Goal: Complete application form: Complete application form

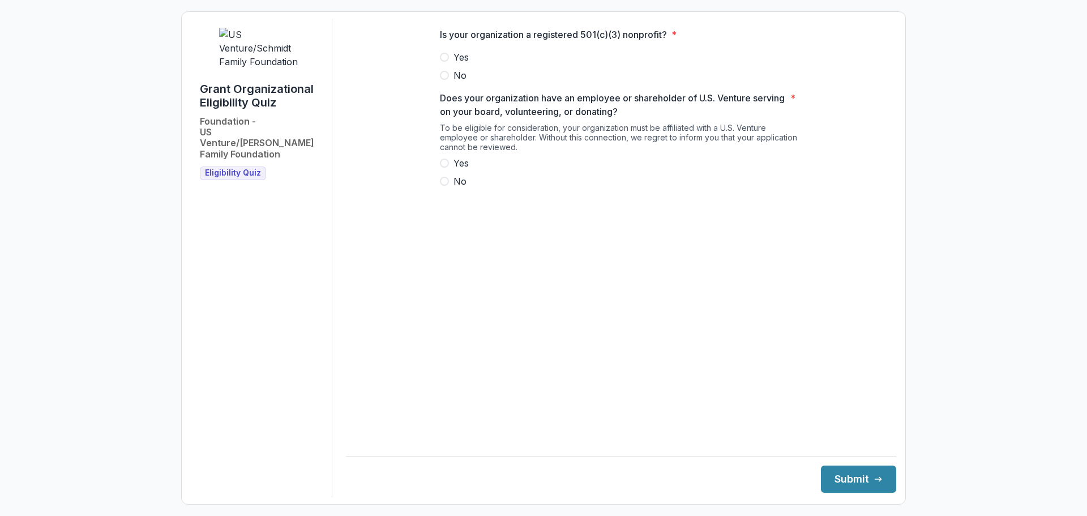
click at [441, 186] on span at bounding box center [444, 181] width 9 height 9
click at [446, 62] on span at bounding box center [444, 57] width 9 height 9
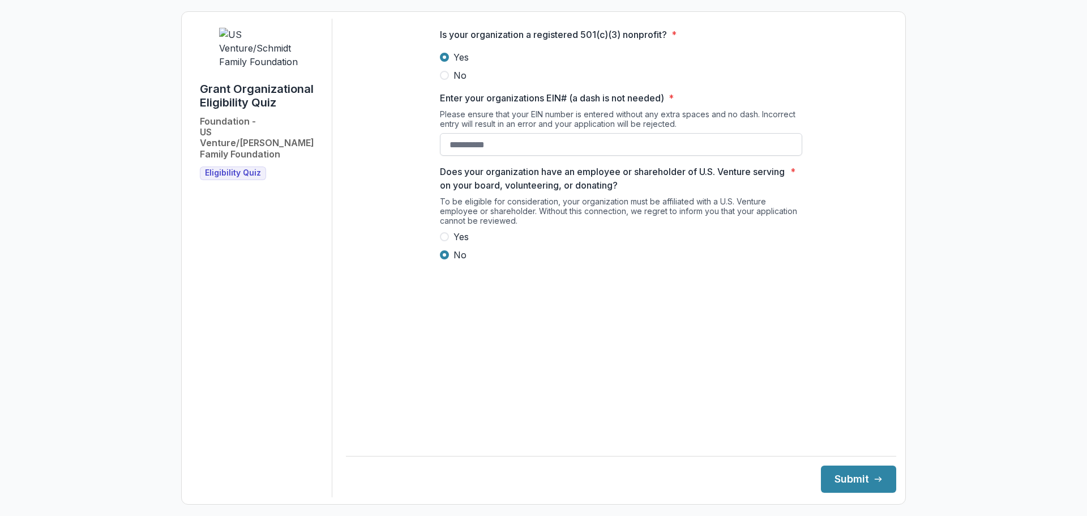
click at [451, 156] on input "Enter your organizations EIN# (a dash is not needed) *" at bounding box center [621, 144] width 362 height 23
type input "**********"
click at [827, 478] on button "Submit" at bounding box center [858, 478] width 75 height 27
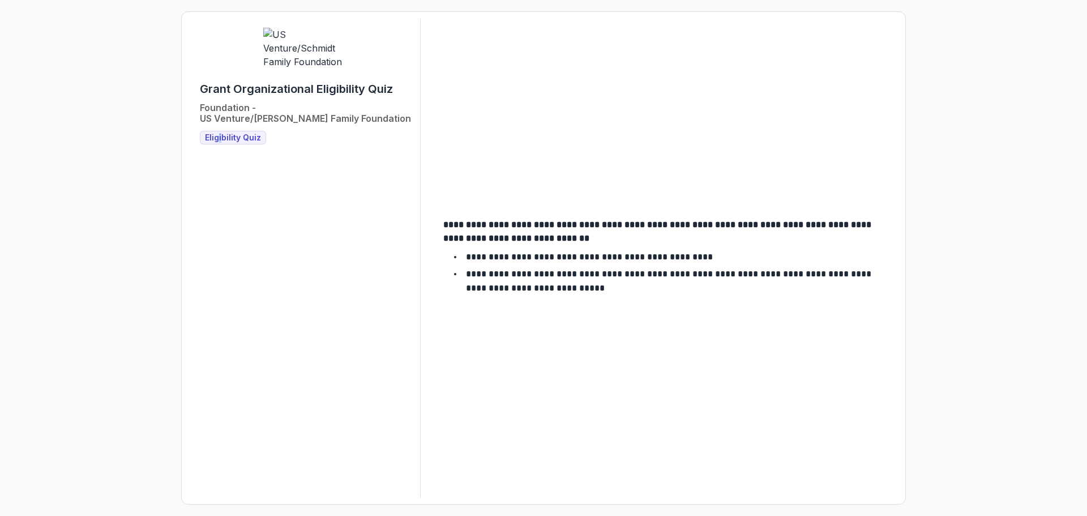
click at [220, 133] on span "Eligibility Quiz" at bounding box center [233, 138] width 56 height 10
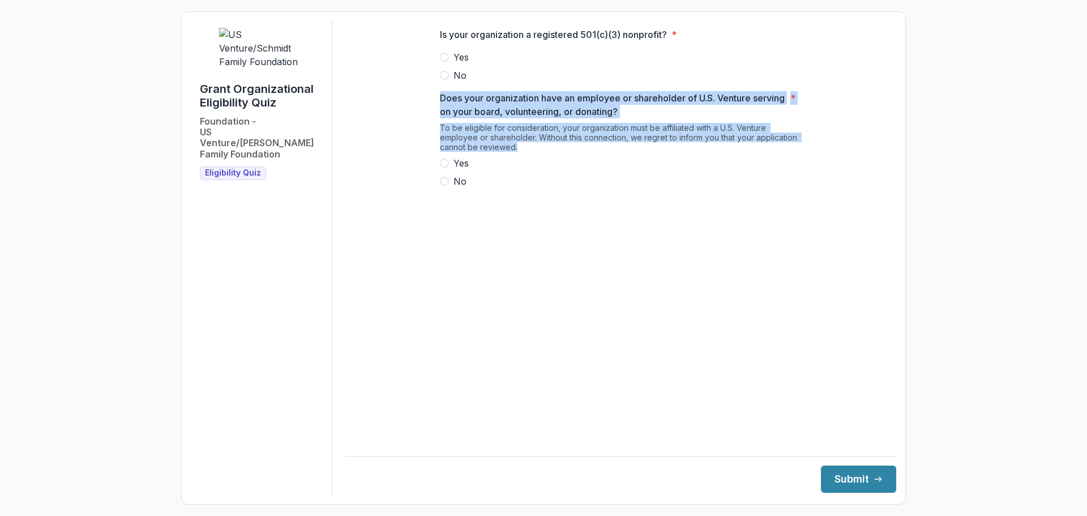
drag, startPoint x: 438, startPoint y: 110, endPoint x: 596, endPoint y: 154, distance: 163.9
click at [596, 154] on div "Is your organization a registered 501(c)(3) nonprofit? * Yes No Does your organ…" at bounding box center [621, 112] width 380 height 187
copy div "Does your organization have an employee or shareholder of U.S. Venture serving …"
